Goal: Task Accomplishment & Management: Complete application form

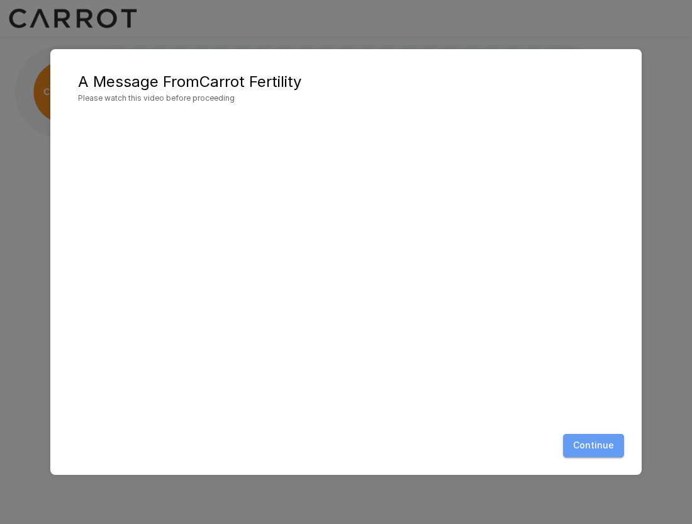
click at [601, 450] on button "Continue" at bounding box center [593, 445] width 61 height 23
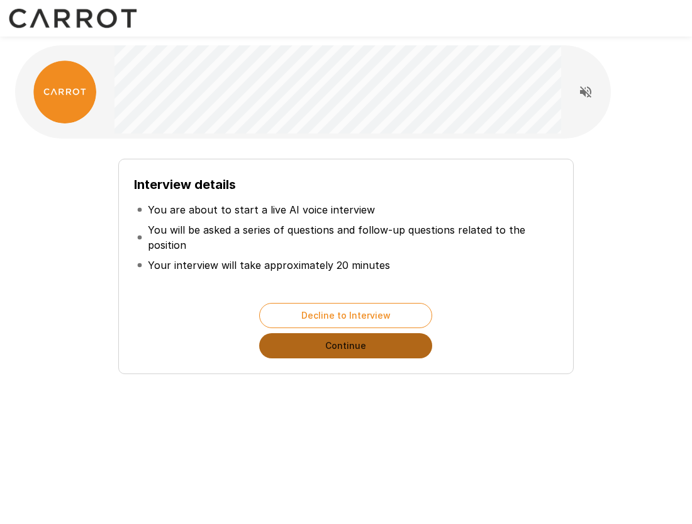
click at [372, 347] on button "Continue" at bounding box center [345, 345] width 173 height 25
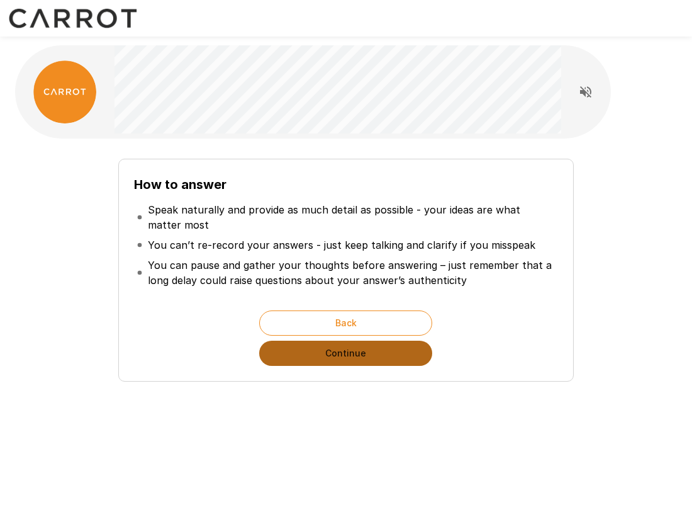
click at [367, 364] on button "Continue" at bounding box center [345, 352] width 173 height 25
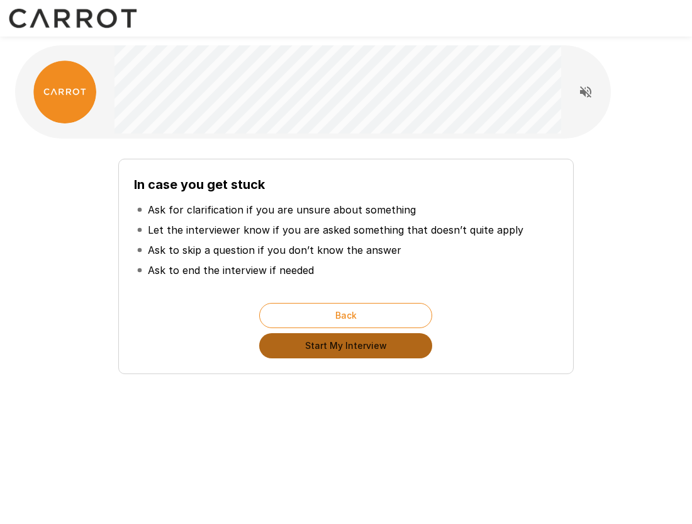
click at [374, 352] on button "Start My Interview" at bounding box center [345, 345] width 173 height 25
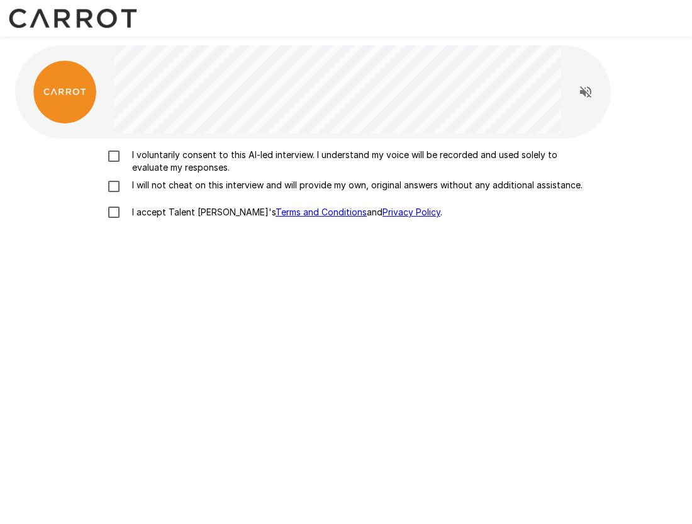
click at [235, 160] on p "I voluntarily consent to this AI-led interview. I understand my voice will be r…" at bounding box center [359, 160] width 464 height 25
click at [211, 186] on p "I will not cheat on this interview and will provide my own, original answers wi…" at bounding box center [355, 185] width 456 height 13
click at [191, 215] on p "I accept Talent Llama's Terms and Conditions and Privacy Policy ." at bounding box center [284, 212] width 315 height 13
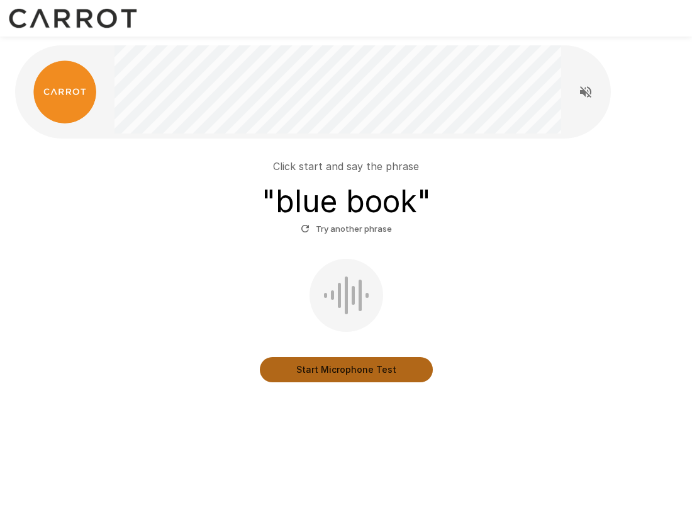
click at [372, 377] on button "Start Microphone Test" at bounding box center [346, 369] width 173 height 25
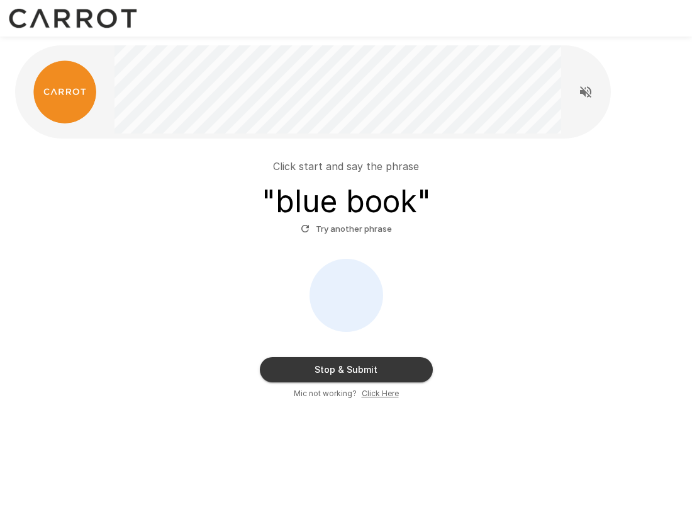
click at [373, 376] on button "Stop & Submit" at bounding box center [346, 369] width 173 height 25
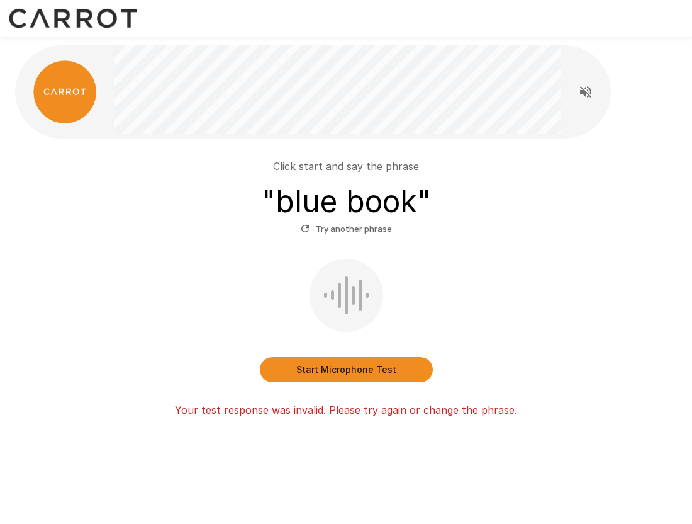
click at [372, 372] on button "Start Microphone Test" at bounding box center [346, 369] width 173 height 25
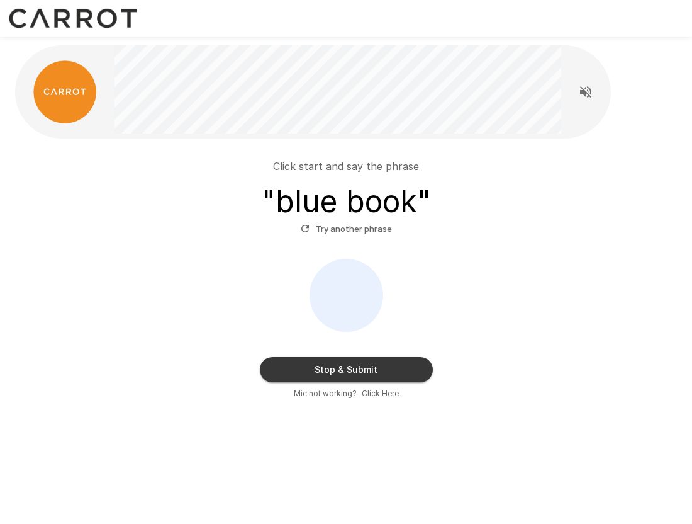
click at [374, 371] on button "Stop & Submit" at bounding box center [346, 369] width 173 height 25
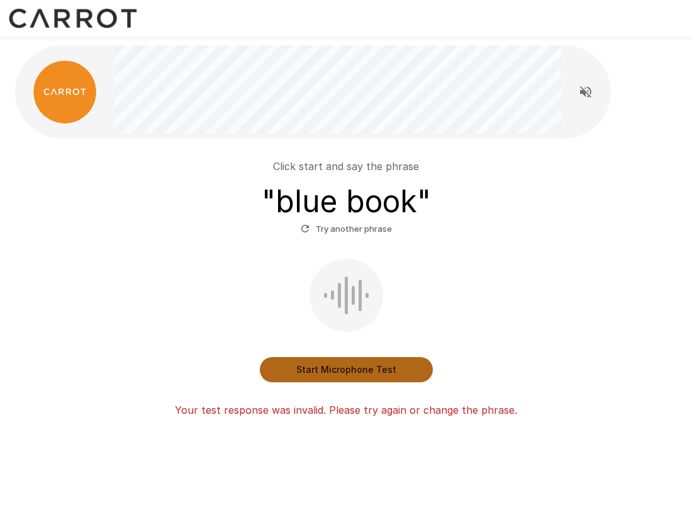
click at [374, 372] on button "Start Microphone Test" at bounding box center [346, 369] width 173 height 25
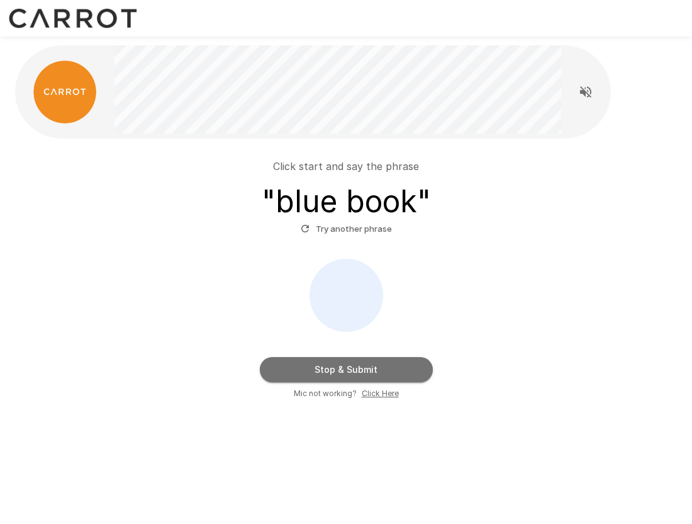
click at [374, 371] on button "Stop & Submit" at bounding box center [346, 369] width 173 height 25
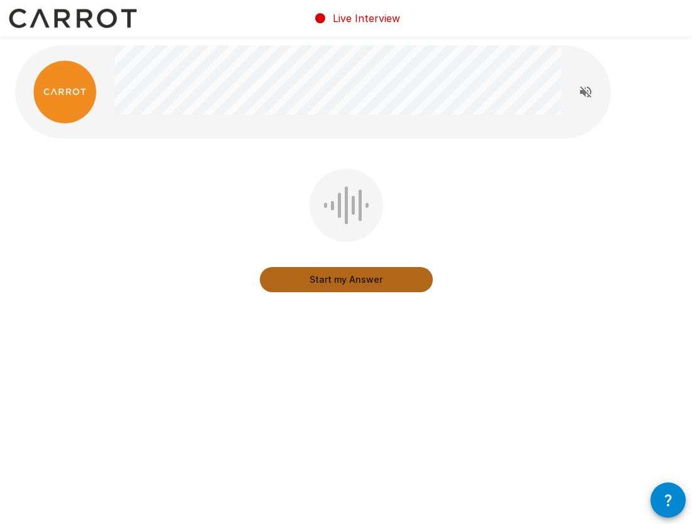
click at [378, 281] on button "Start my Answer" at bounding box center [346, 279] width 173 height 25
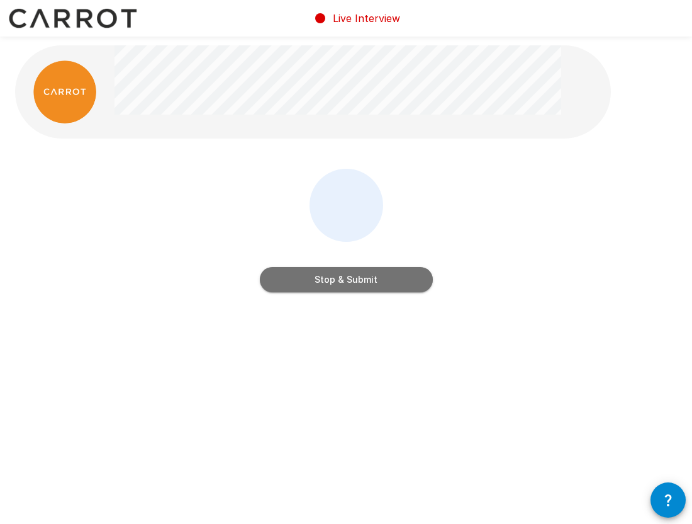
click at [386, 283] on button "Stop & Submit" at bounding box center [346, 279] width 173 height 25
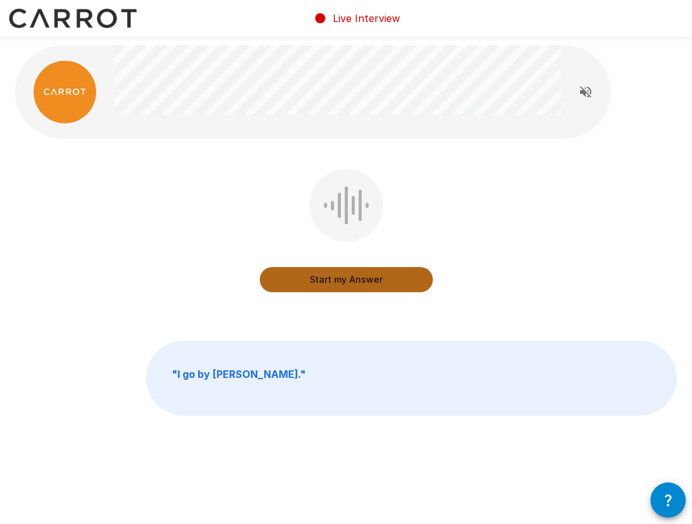
click at [386, 281] on button "Start my Answer" at bounding box center [346, 279] width 173 height 25
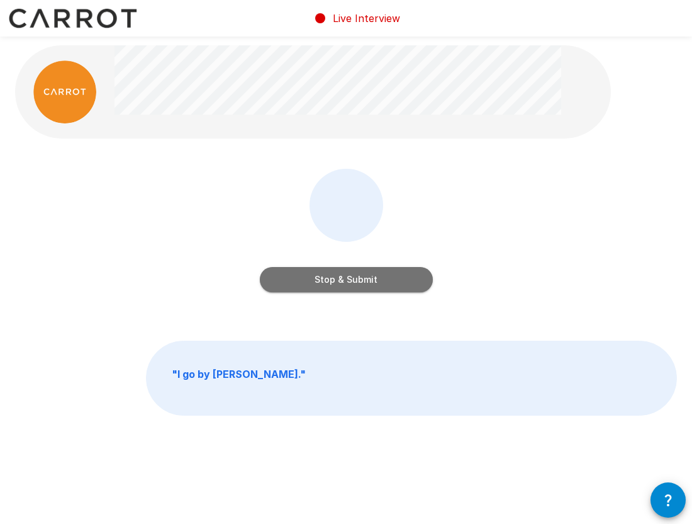
click at [385, 282] on button "Stop & Submit" at bounding box center [346, 279] width 173 height 25
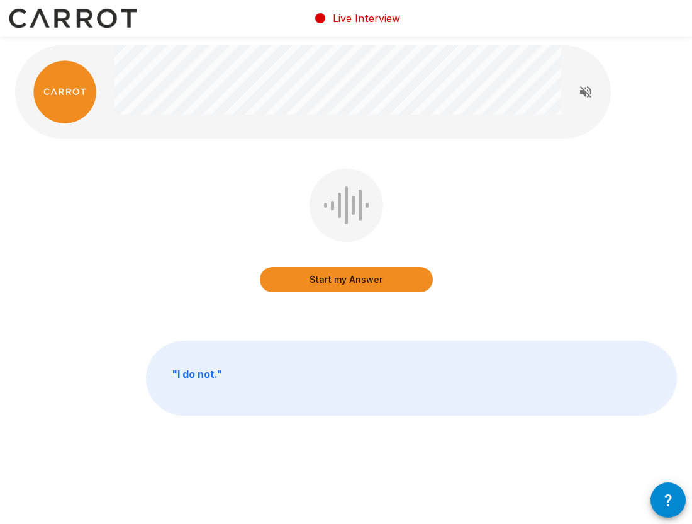
click at [376, 282] on button "Start my Answer" at bounding box center [346, 279] width 173 height 25
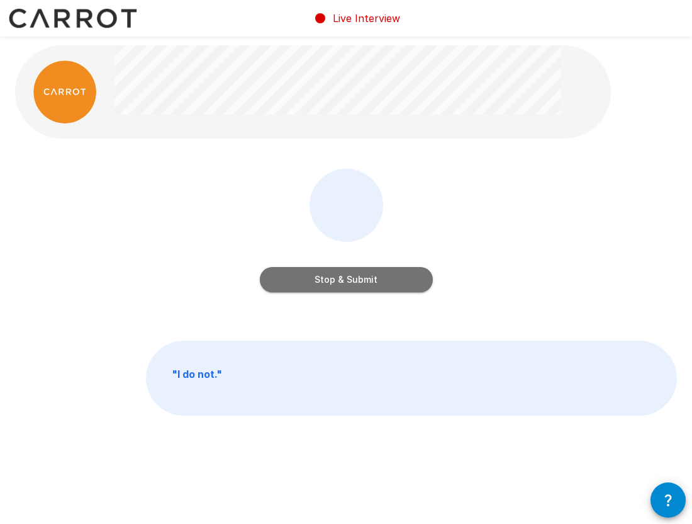
click at [376, 282] on button "Stop & Submit" at bounding box center [346, 279] width 173 height 25
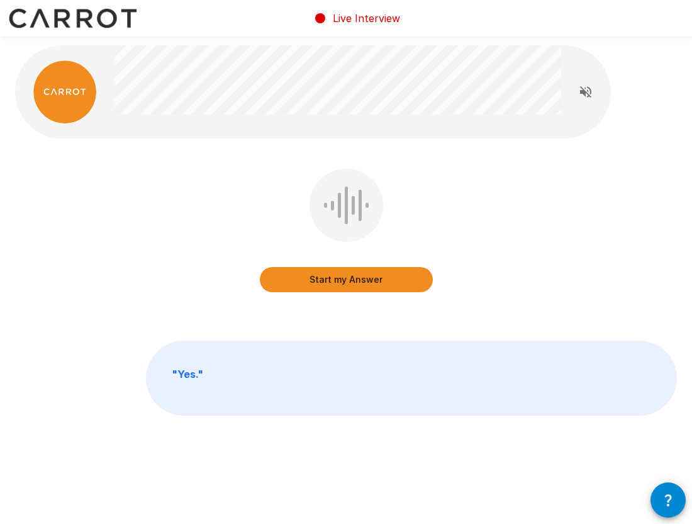
click at [377, 281] on button "Start my Answer" at bounding box center [346, 279] width 173 height 25
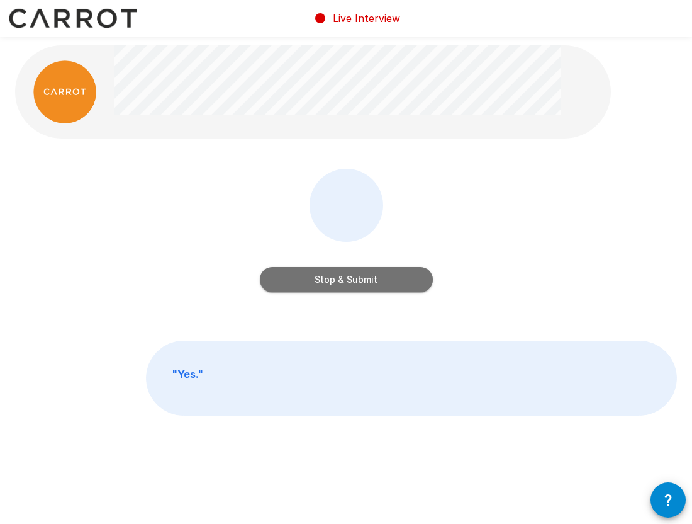
click at [377, 282] on button "Stop & Submit" at bounding box center [346, 279] width 173 height 25
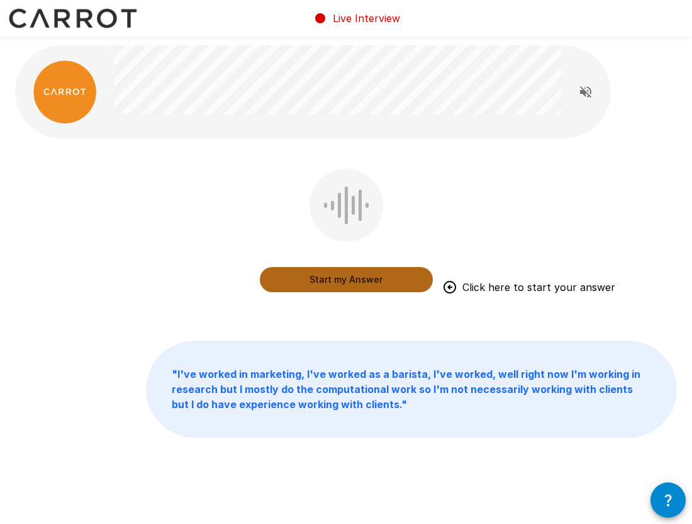
click at [327, 283] on button "Start my Answer" at bounding box center [346, 279] width 173 height 25
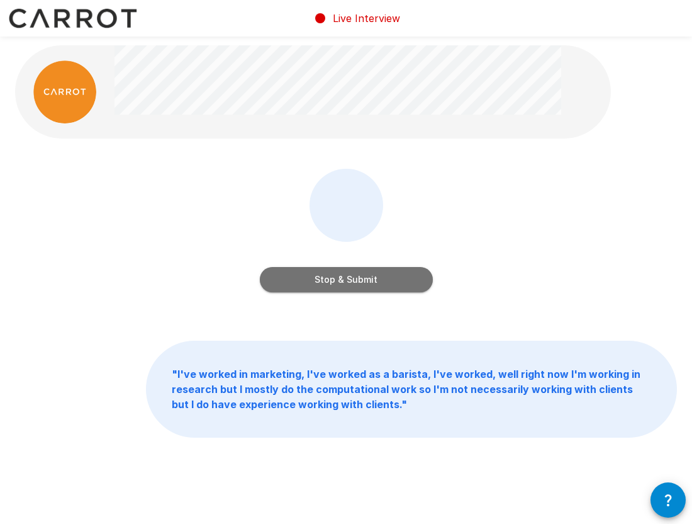
click at [353, 284] on button "Stop & Submit" at bounding box center [346, 279] width 173 height 25
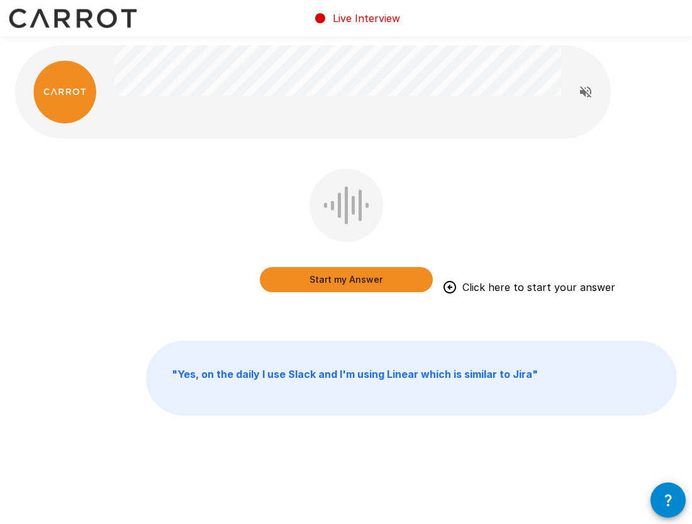
click at [356, 274] on button "Start my Answer" at bounding box center [346, 279] width 173 height 25
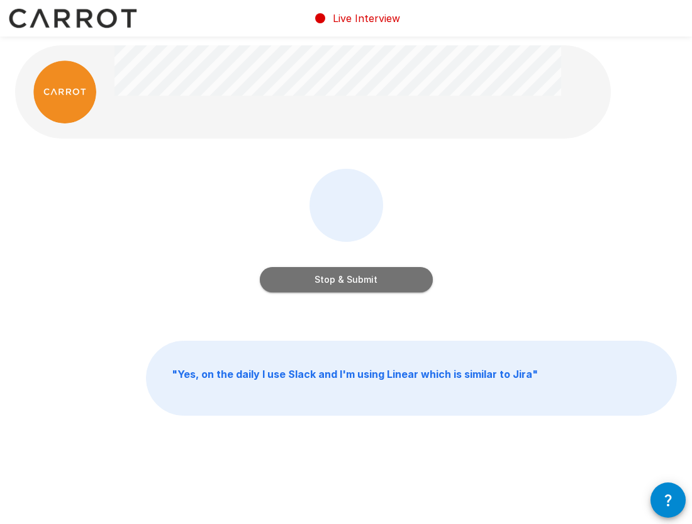
click at [361, 284] on button "Stop & Submit" at bounding box center [346, 279] width 173 height 25
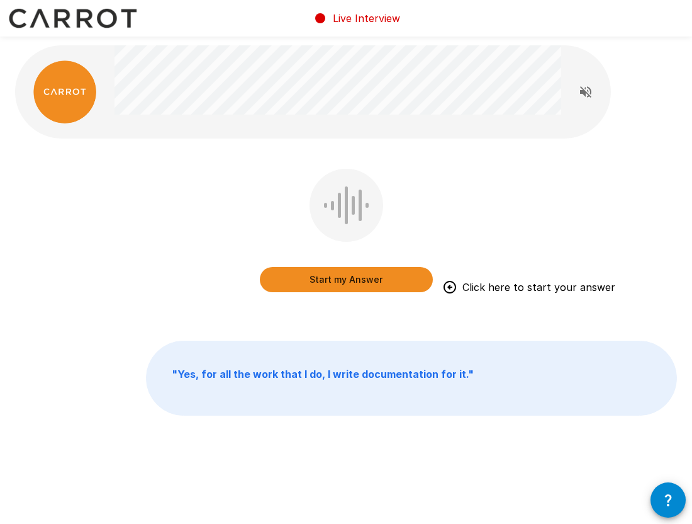
click at [405, 286] on button "Start my Answer" at bounding box center [346, 279] width 173 height 25
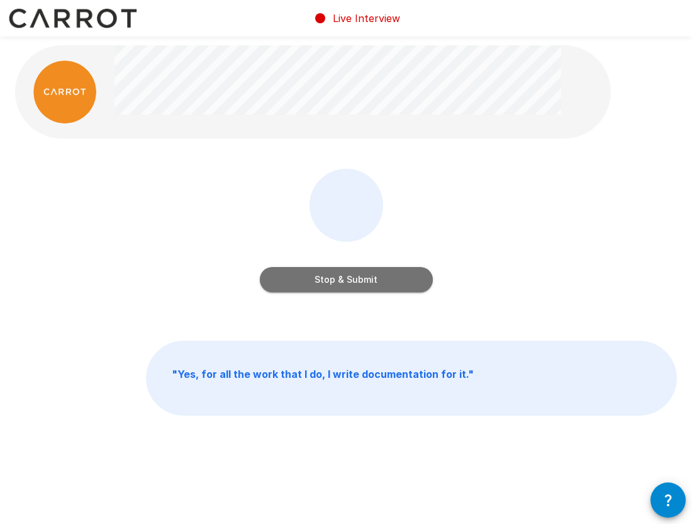
click at [405, 286] on button "Stop & Submit" at bounding box center [346, 279] width 173 height 25
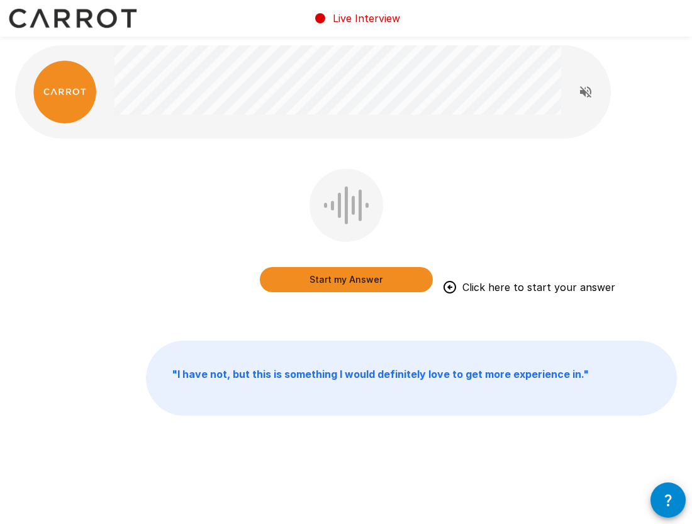
click at [381, 277] on button "Start my Answer" at bounding box center [346, 279] width 173 height 25
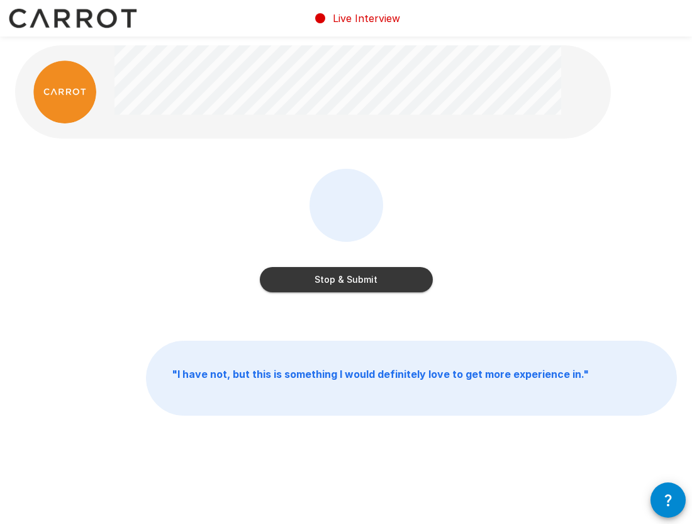
click at [381, 277] on button "Stop & Submit" at bounding box center [346, 279] width 173 height 25
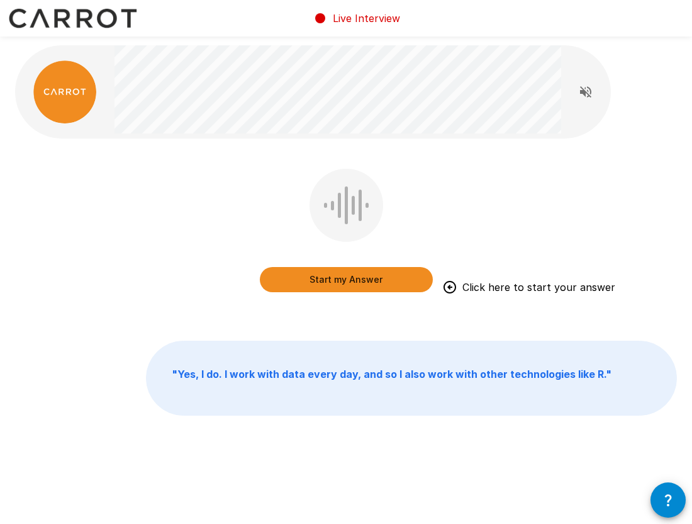
click at [359, 280] on button "Start my Answer" at bounding box center [346, 279] width 173 height 25
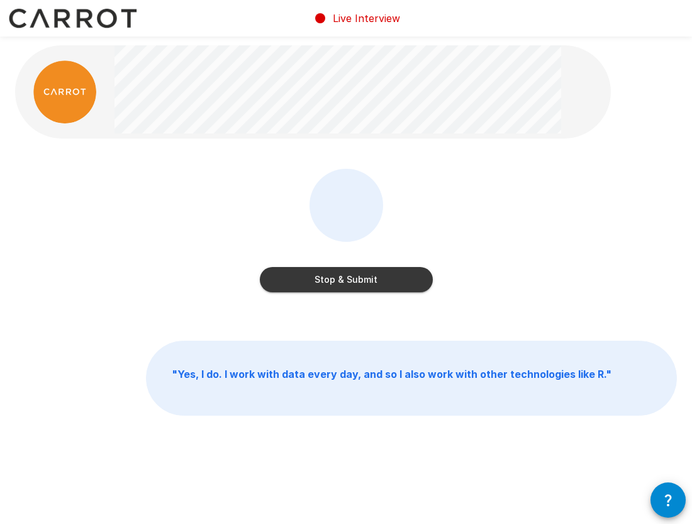
click at [378, 283] on button "Stop & Submit" at bounding box center [346, 279] width 173 height 25
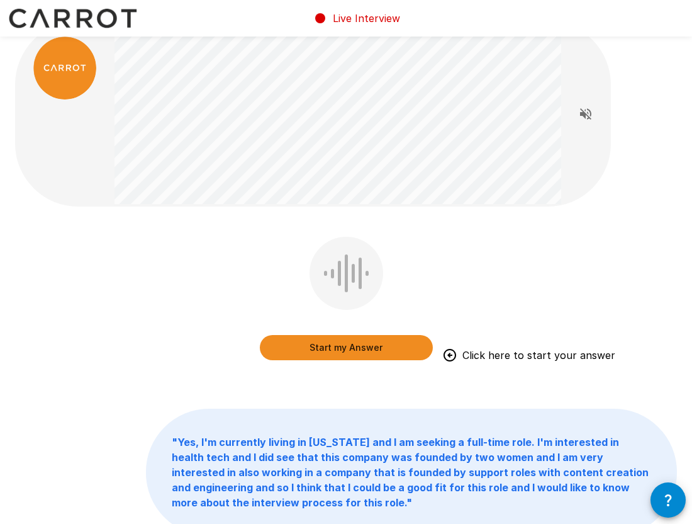
scroll to position [24, 0]
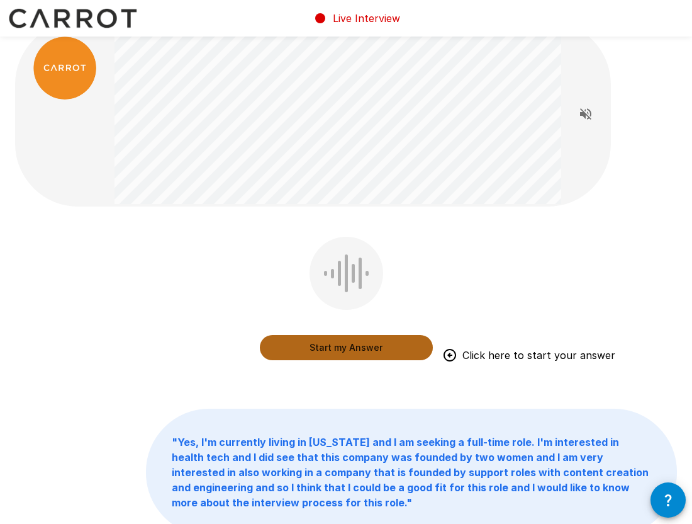
click at [380, 350] on button "Start my Answer" at bounding box center [346, 347] width 173 height 25
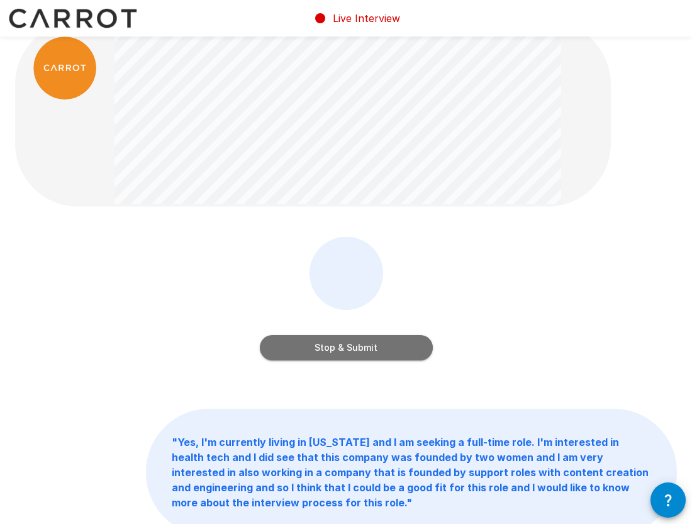
click at [386, 351] on button "Stop & Submit" at bounding box center [346, 347] width 173 height 25
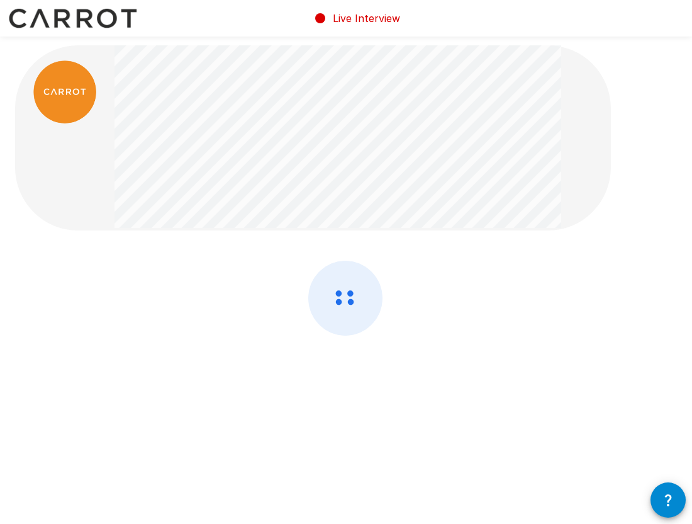
scroll to position [0, 0]
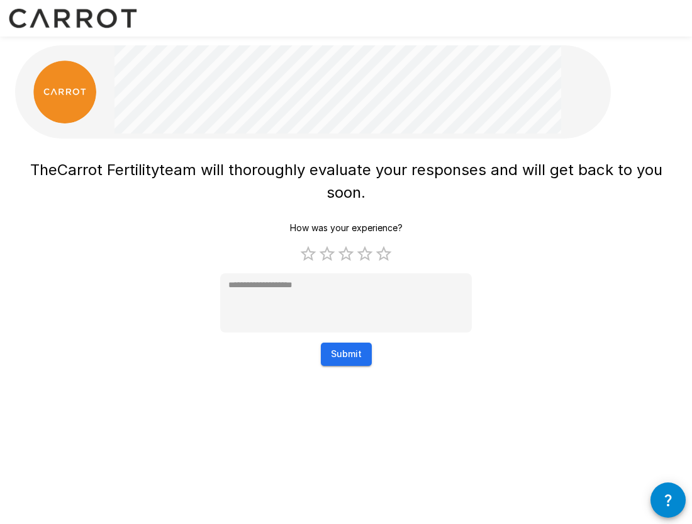
type textarea "*"
